Goal: Download file/media

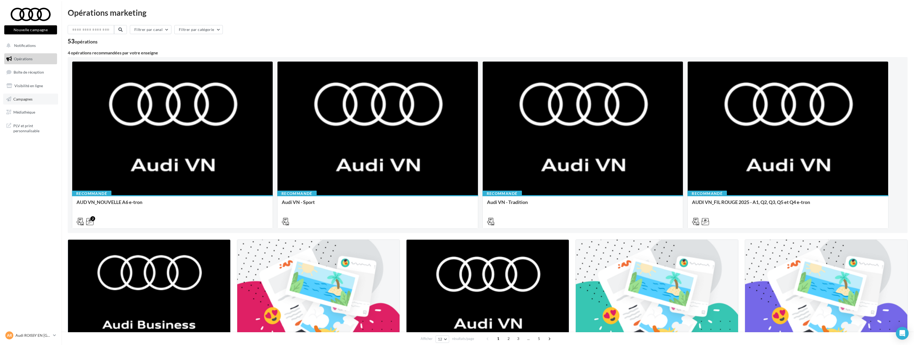
scroll to position [4, 0]
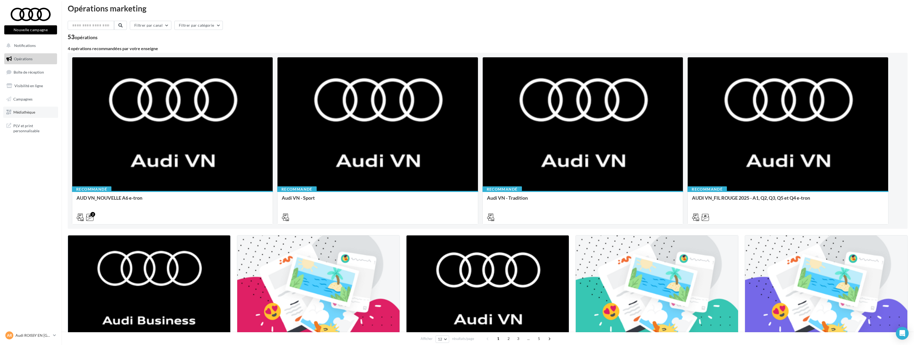
click at [38, 110] on link "Médiathèque" at bounding box center [30, 112] width 55 height 11
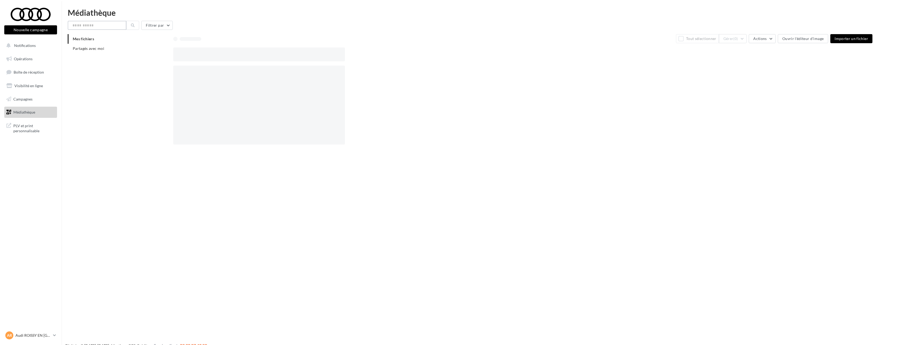
click at [87, 25] on input "text" at bounding box center [97, 25] width 59 height 9
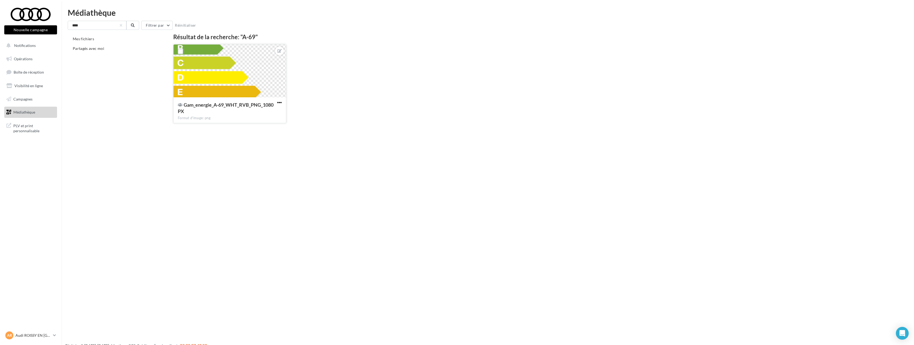
click at [277, 100] on span "button" at bounding box center [279, 102] width 5 height 5
click at [264, 128] on button "Télécharger" at bounding box center [255, 127] width 56 height 14
click at [99, 26] on input "****" at bounding box center [97, 25] width 59 height 9
type input "****"
click at [280, 100] on span "button" at bounding box center [279, 102] width 5 height 5
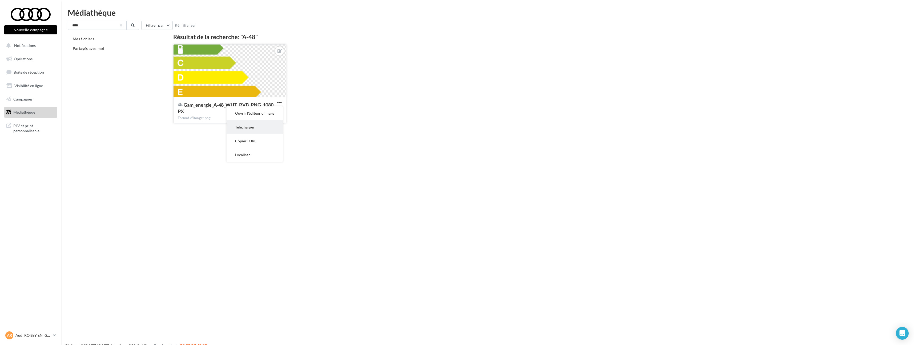
click at [263, 125] on button "Télécharger" at bounding box center [255, 127] width 56 height 14
click at [122, 26] on button "button" at bounding box center [121, 25] width 2 height 2
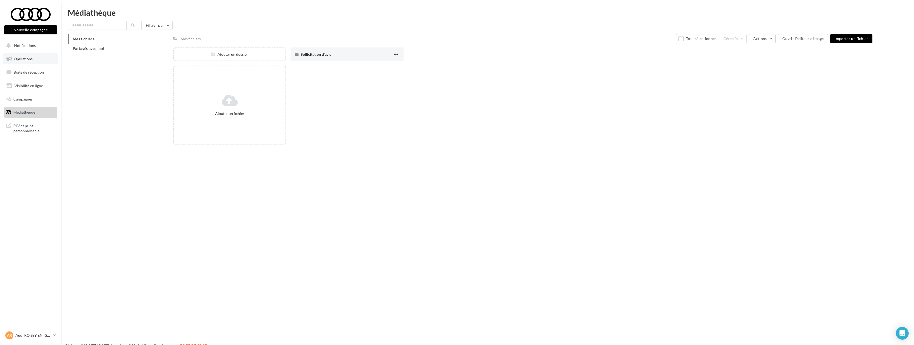
click at [33, 59] on link "Opérations" at bounding box center [30, 58] width 55 height 11
